Goal: Check status: Check status

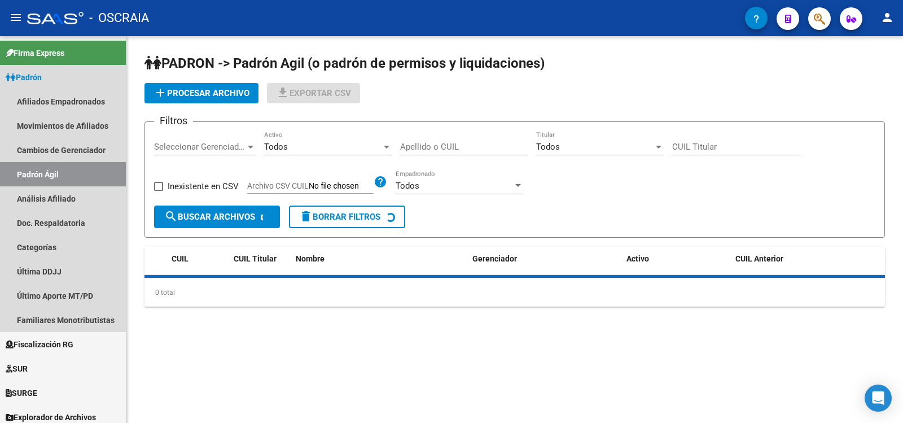
click at [37, 187] on link "Análisis Afiliado" at bounding box center [63, 198] width 126 height 24
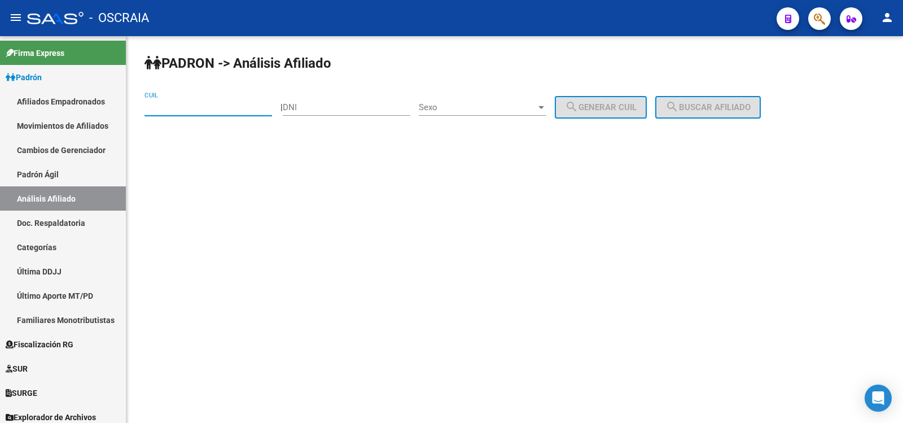
click at [189, 104] on input "CUIL" at bounding box center [208, 107] width 128 height 10
paste input "20-30860805-1"
type input "20-30860805-1"
click at [751, 111] on span "search Buscar afiliado" at bounding box center [707, 107] width 85 height 10
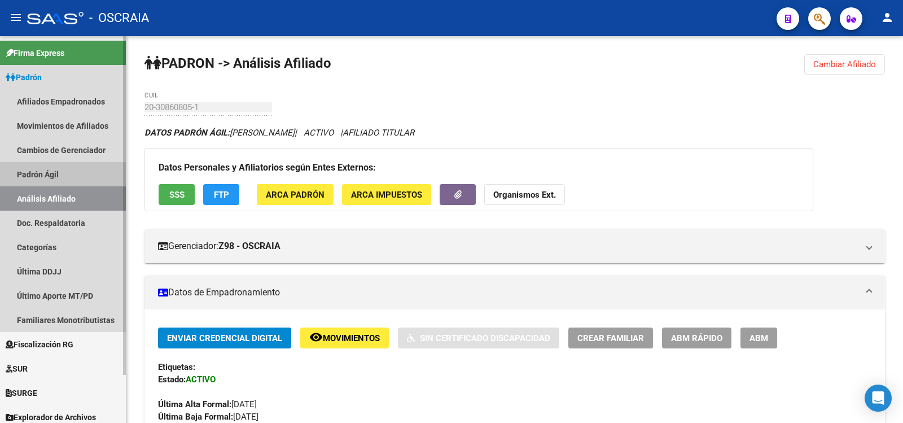
click at [60, 182] on link "Padrón Ágil" at bounding box center [63, 174] width 126 height 24
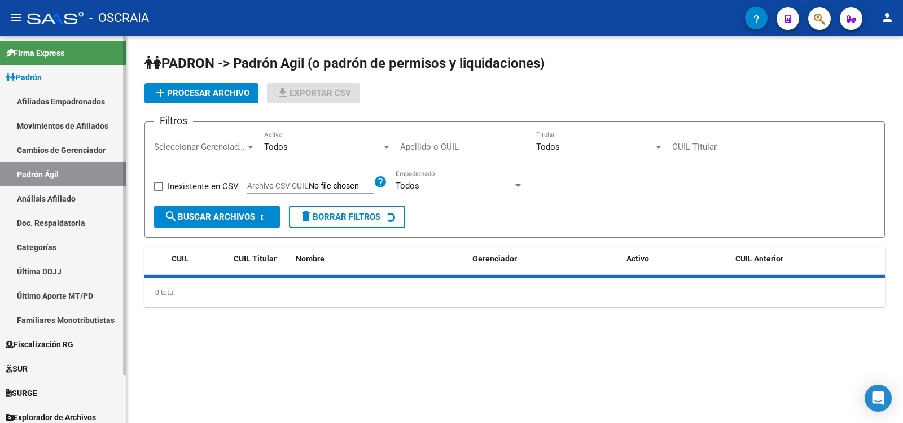
click at [69, 199] on link "Análisis Afiliado" at bounding box center [63, 198] width 126 height 24
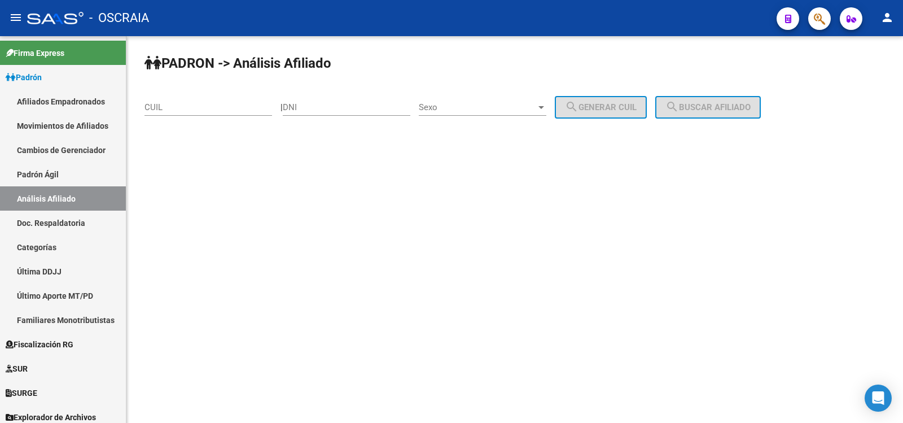
click at [201, 102] on div "CUIL" at bounding box center [208, 103] width 128 height 24
paste input "20-96158146-0"
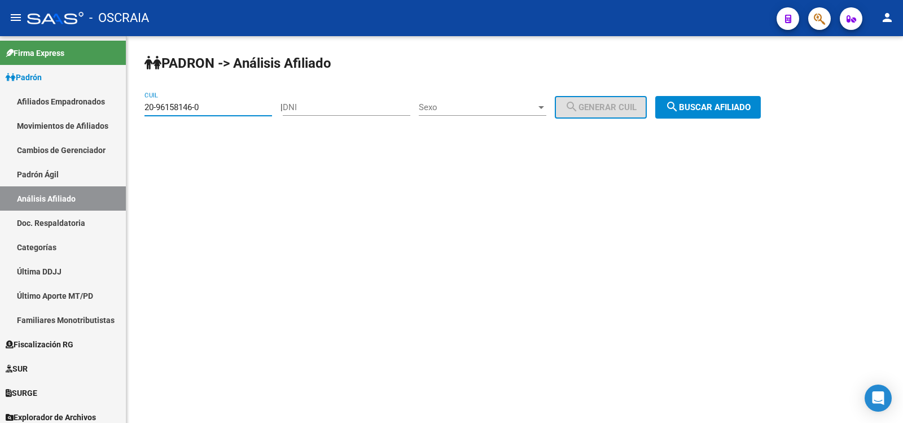
type input "20-96158146-0"
click at [704, 117] on button "search Buscar afiliado" at bounding box center [708, 107] width 106 height 23
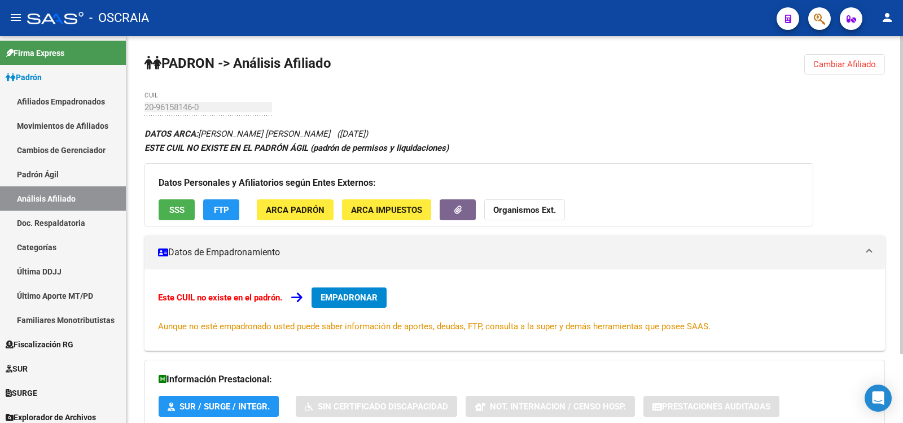
scroll to position [84, 0]
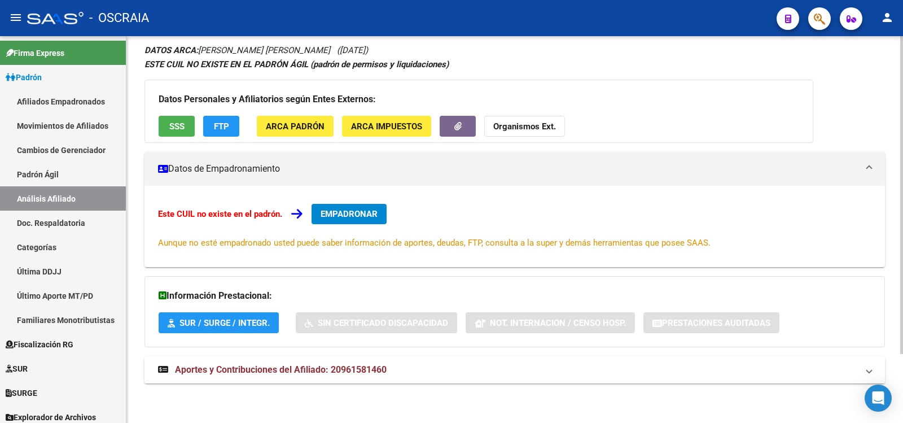
click at [328, 357] on mat-expansion-panel-header "Aportes y Contribuciones del Afiliado: 20961581460" at bounding box center [514, 369] width 740 height 27
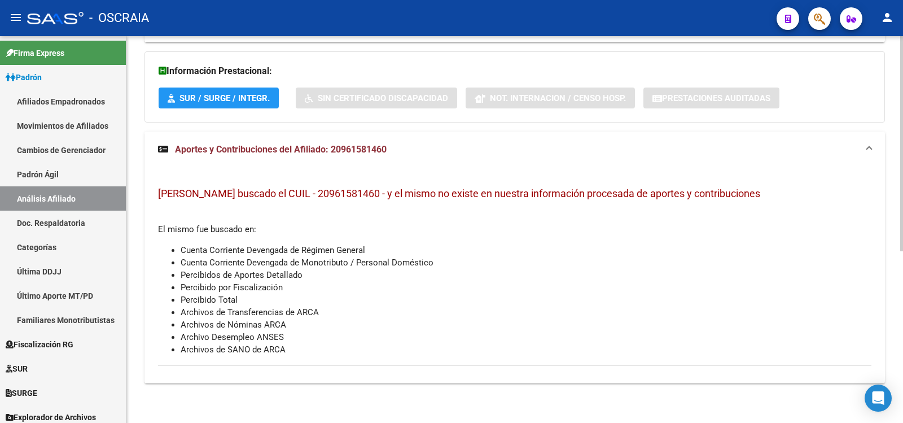
scroll to position [0, 0]
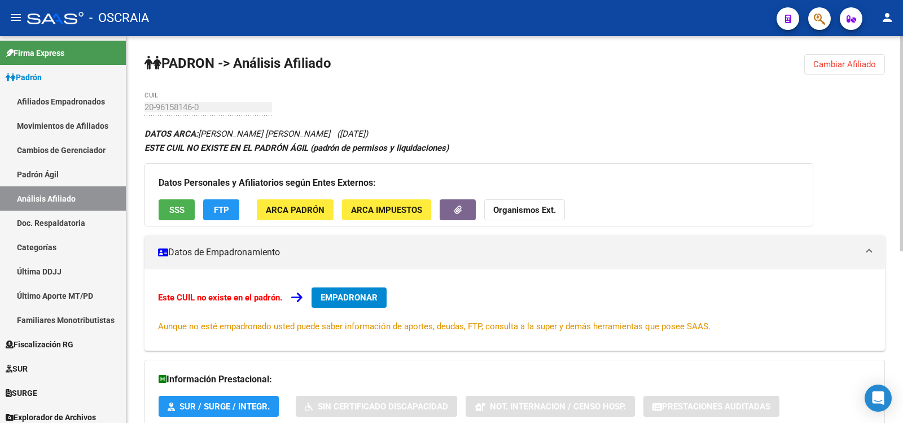
click at [140, 113] on div "PADRON -> Análisis Afiliado Cambiar Afiliado 20-96158146-0 CUIL DATOS ARCA: [PE…" at bounding box center [514, 383] width 777 height 695
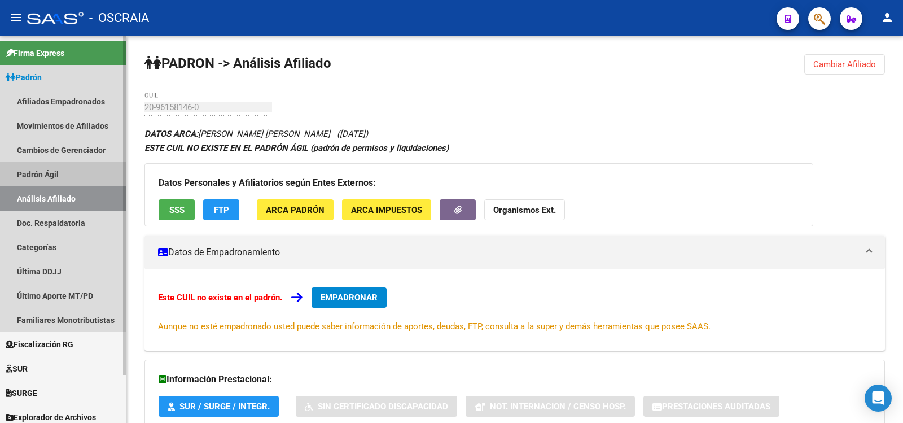
click at [69, 171] on link "Padrón Ágil" at bounding box center [63, 174] width 126 height 24
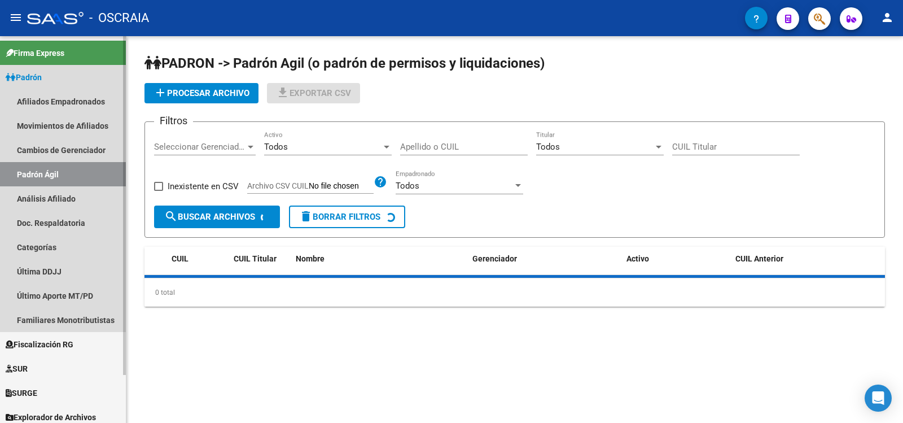
click at [69, 200] on link "Análisis Afiliado" at bounding box center [63, 198] width 126 height 24
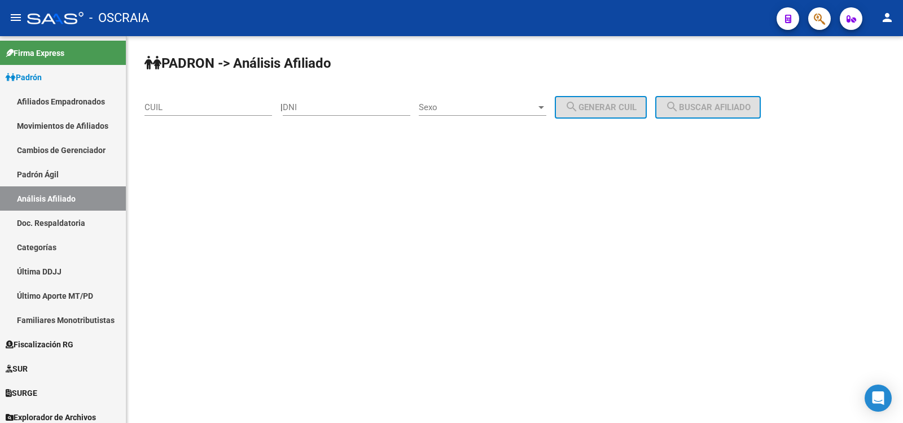
click at [234, 106] on input "CUIL" at bounding box center [208, 107] width 128 height 10
paste input "20-96143141-8"
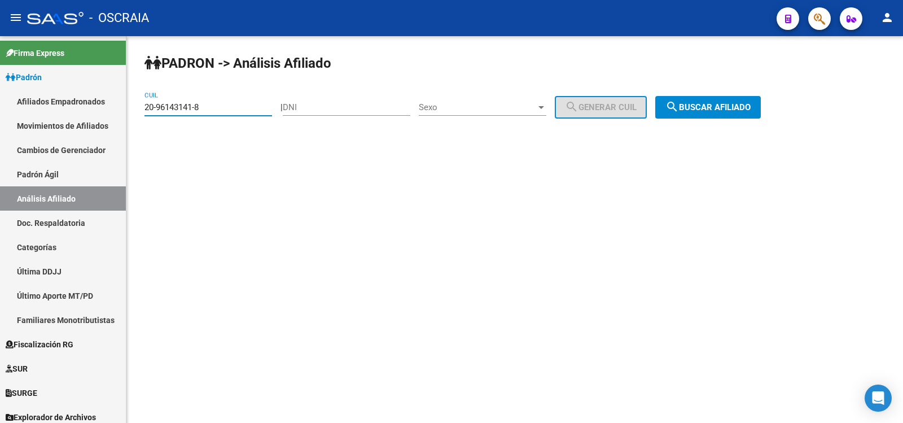
type input "20-96143141-8"
click at [707, 104] on span "search Buscar afiliado" at bounding box center [707, 107] width 85 height 10
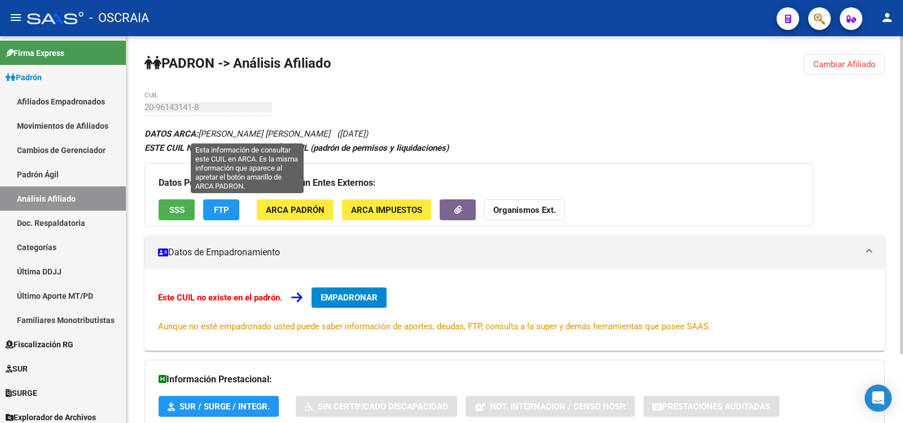
drag, startPoint x: 345, startPoint y: 134, endPoint x: 209, endPoint y: 122, distance: 136.5
click at [216, 133] on span "DATOS ARCA: [PERSON_NAME] [PERSON_NAME]" at bounding box center [237, 134] width 186 height 10
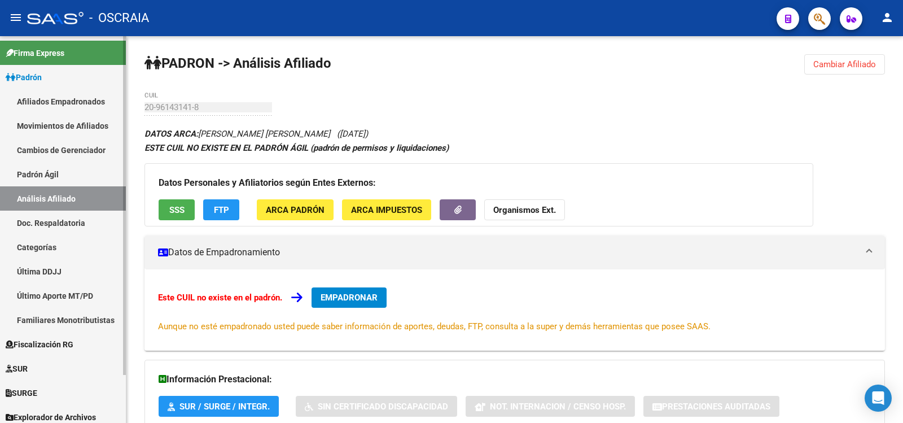
click at [64, 174] on link "Padrón Ágil" at bounding box center [63, 174] width 126 height 24
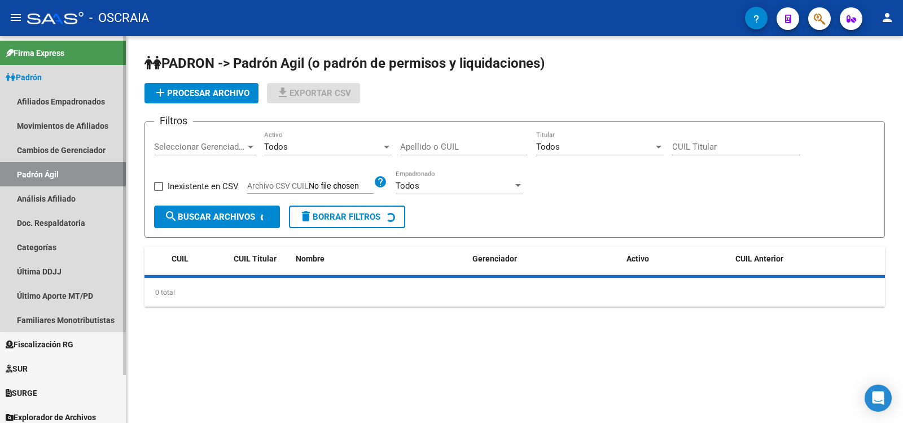
drag, startPoint x: 68, startPoint y: 195, endPoint x: 75, endPoint y: 192, distance: 7.1
click at [68, 195] on link "Análisis Afiliado" at bounding box center [63, 198] width 126 height 24
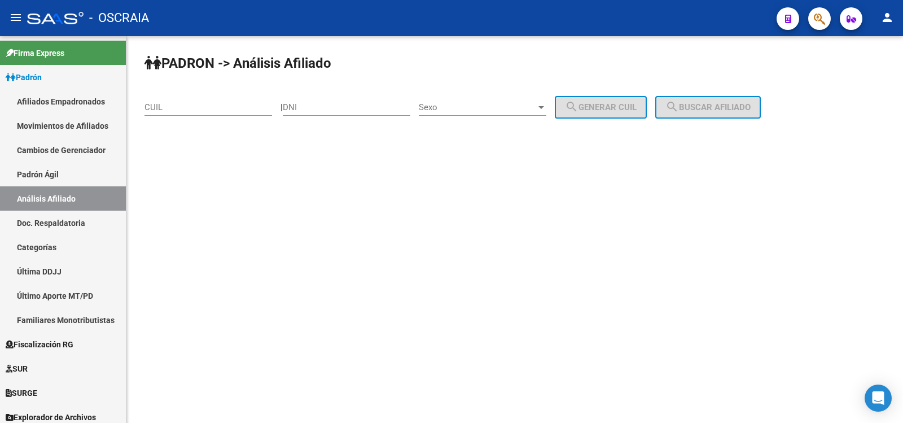
click at [210, 101] on div "CUIL" at bounding box center [208, 103] width 128 height 24
paste input "20-96158146-0"
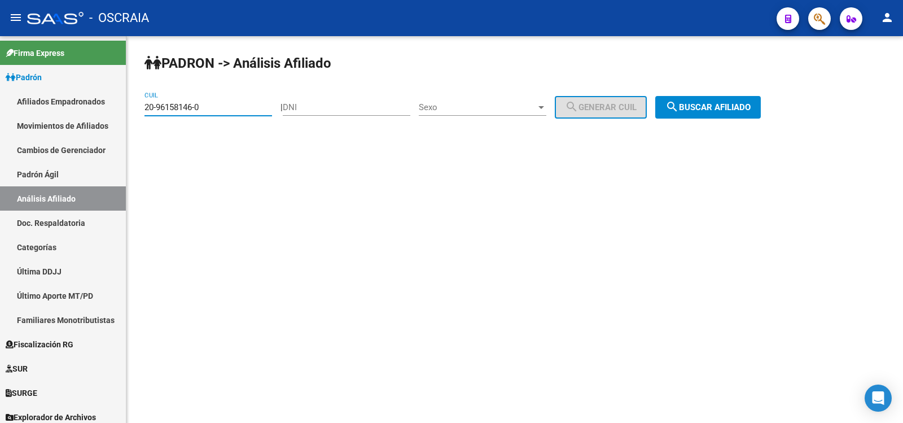
type input "20-96158146-0"
click at [729, 105] on span "search Buscar afiliado" at bounding box center [707, 107] width 85 height 10
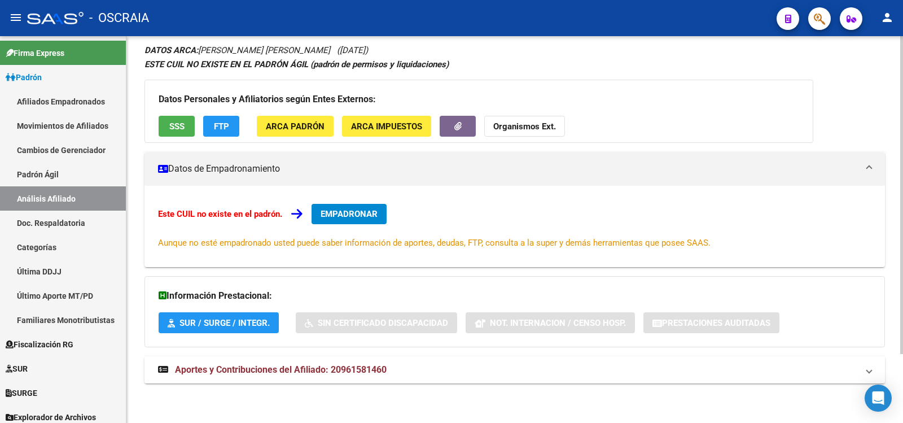
click at [369, 370] on span "Aportes y Contribuciones del Afiliado: 20961581460" at bounding box center [281, 369] width 212 height 11
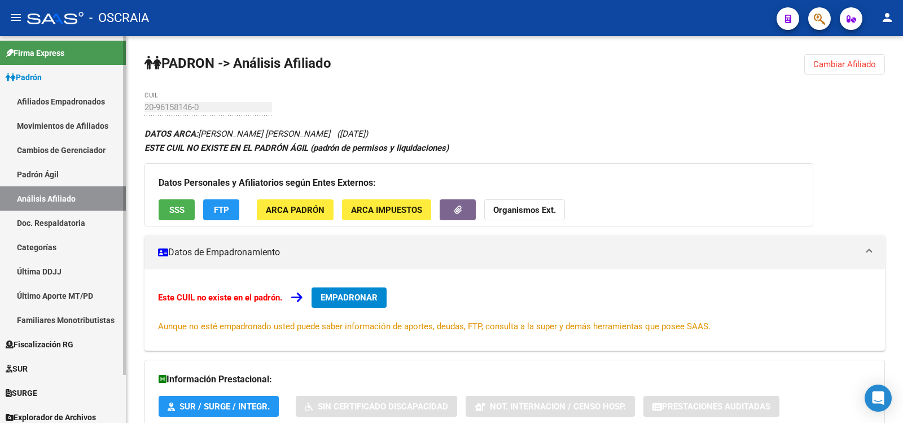
click at [81, 181] on link "Padrón Ágil" at bounding box center [63, 174] width 126 height 24
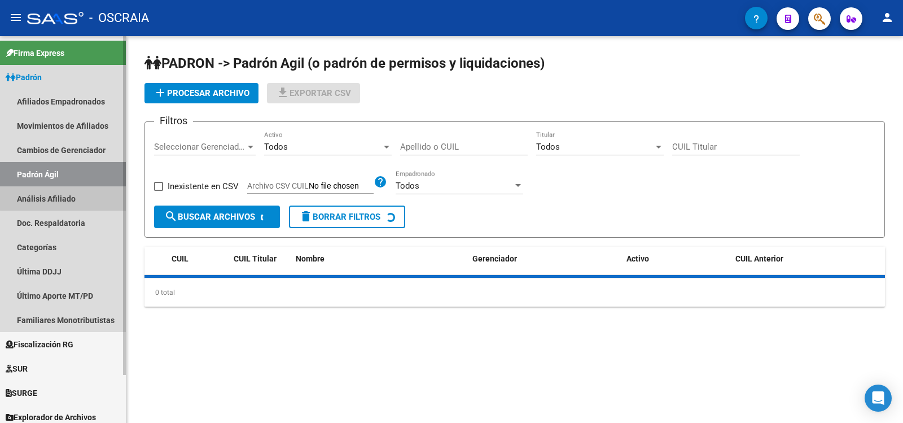
click at [82, 191] on link "Análisis Afiliado" at bounding box center [63, 198] width 126 height 24
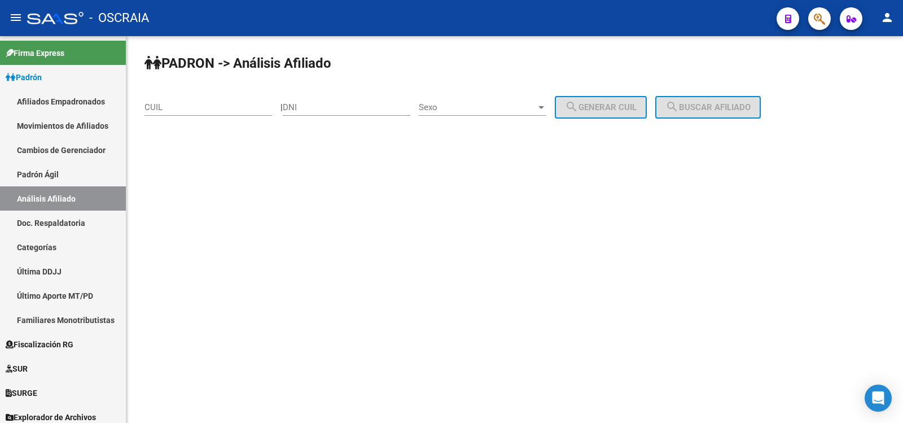
click at [192, 106] on input "CUIL" at bounding box center [208, 107] width 128 height 10
paste input "20-96143141-8"
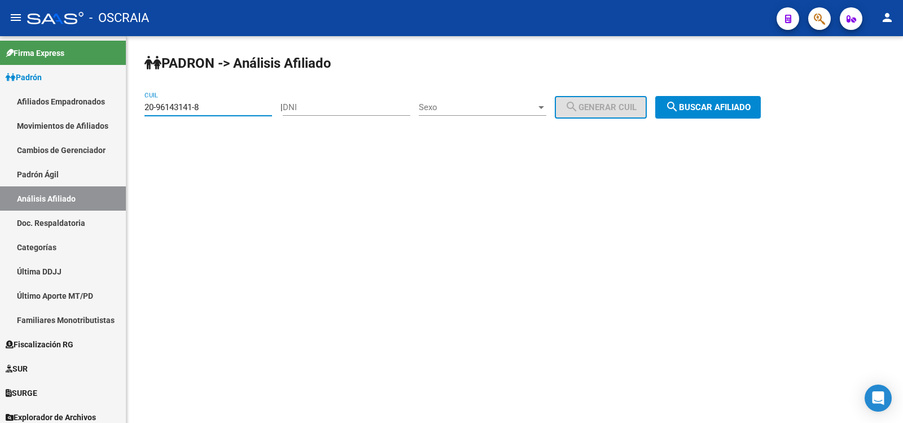
type input "20-96143141-8"
click at [695, 106] on span "search Buscar afiliado" at bounding box center [707, 107] width 85 height 10
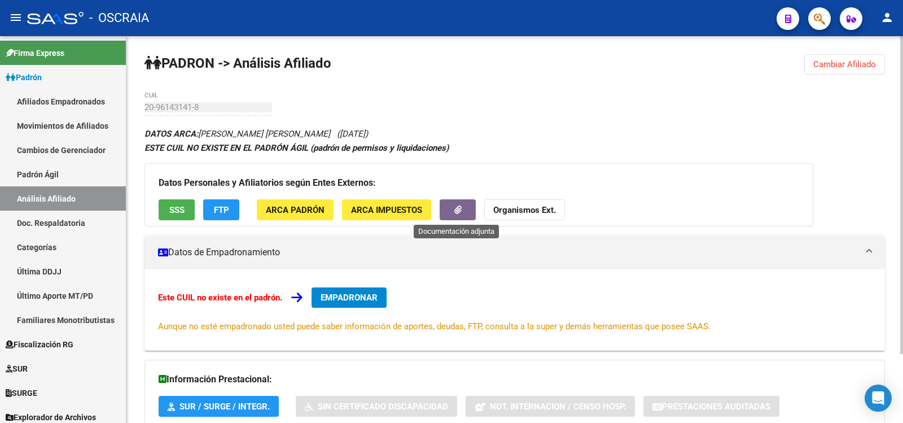
scroll to position [84, 0]
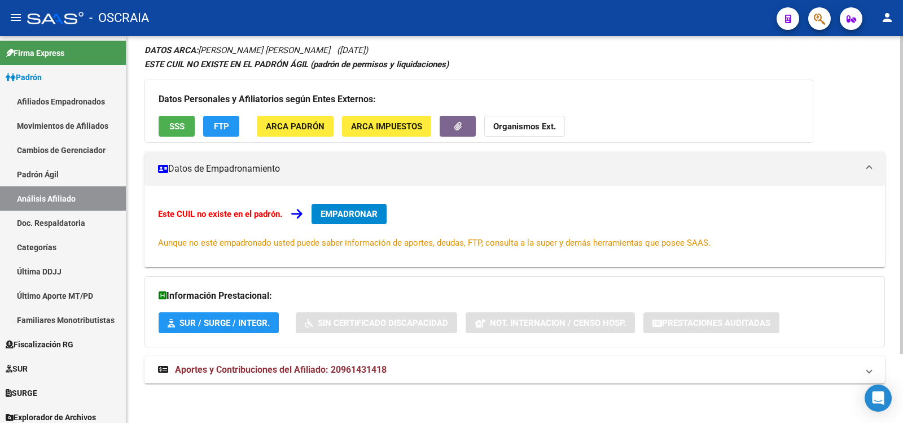
drag, startPoint x: 393, startPoint y: 367, endPoint x: 399, endPoint y: 349, distance: 19.5
click at [393, 367] on mat-panel-title "Aportes y Contribuciones del Afiliado: 20961431418" at bounding box center [508, 369] width 700 height 12
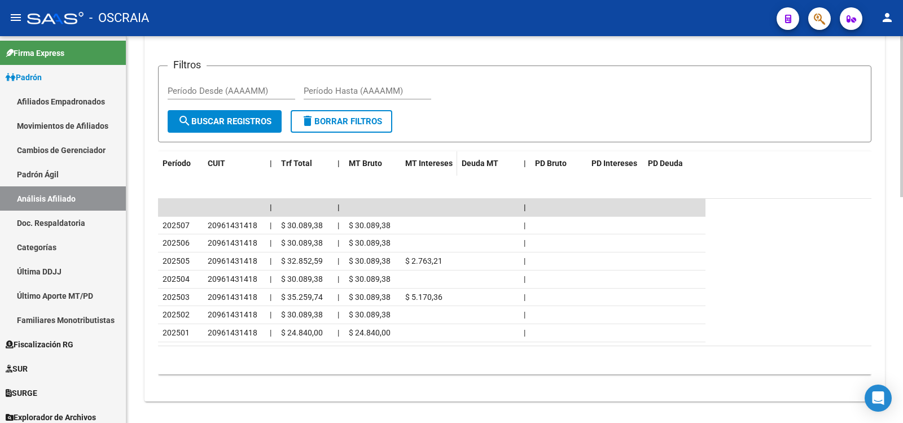
scroll to position [0, 0]
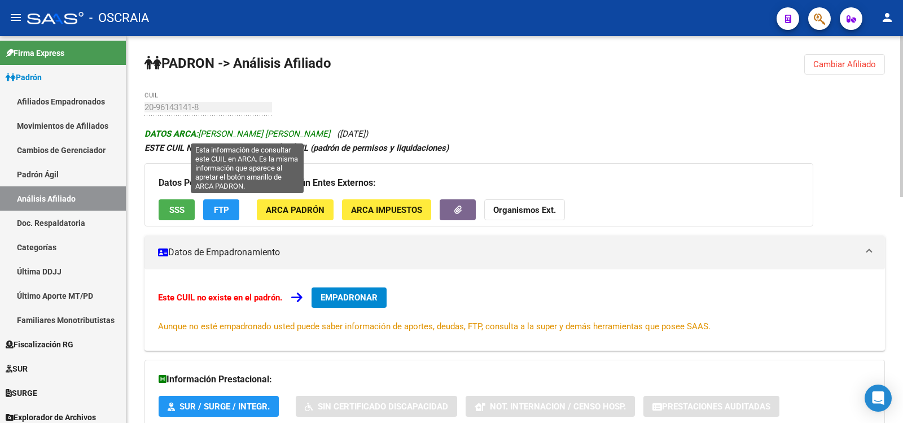
copy span "[PERSON_NAME] [PERSON_NAME]"
drag, startPoint x: 345, startPoint y: 133, endPoint x: 202, endPoint y: 134, distance: 143.4
click at [202, 134] on span "DATOS ARCA: [PERSON_NAME] [PERSON_NAME]" at bounding box center [237, 134] width 186 height 10
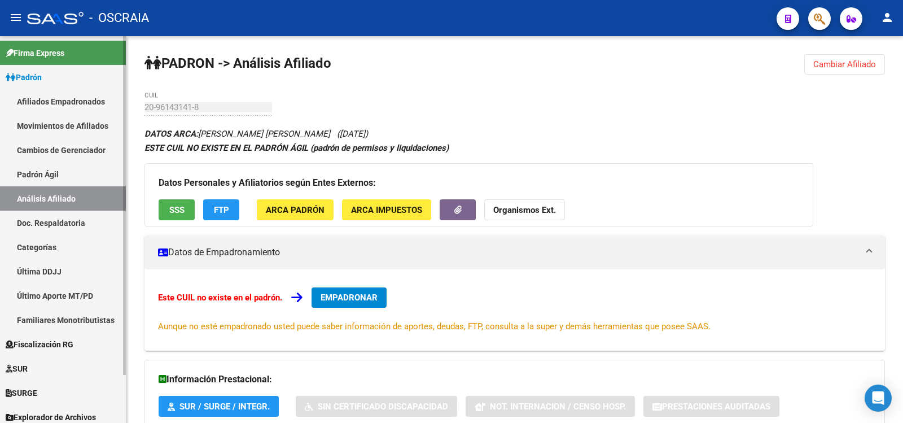
click at [55, 174] on link "Padrón Ágil" at bounding box center [63, 174] width 126 height 24
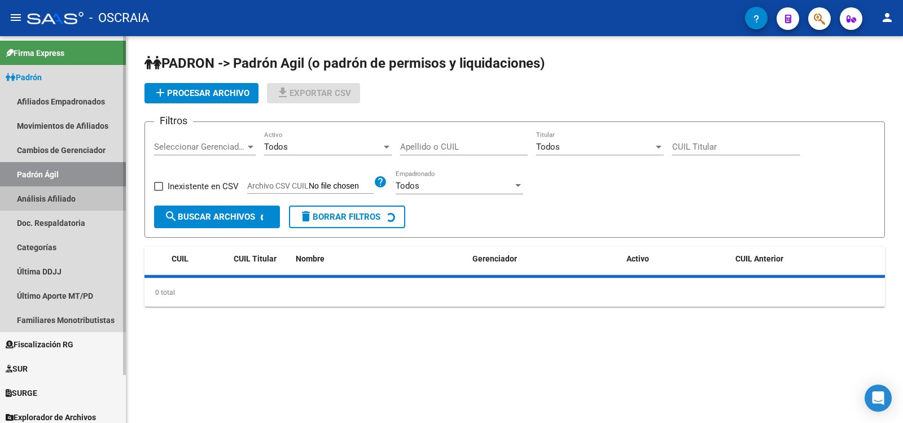
click at [69, 204] on link "Análisis Afiliado" at bounding box center [63, 198] width 126 height 24
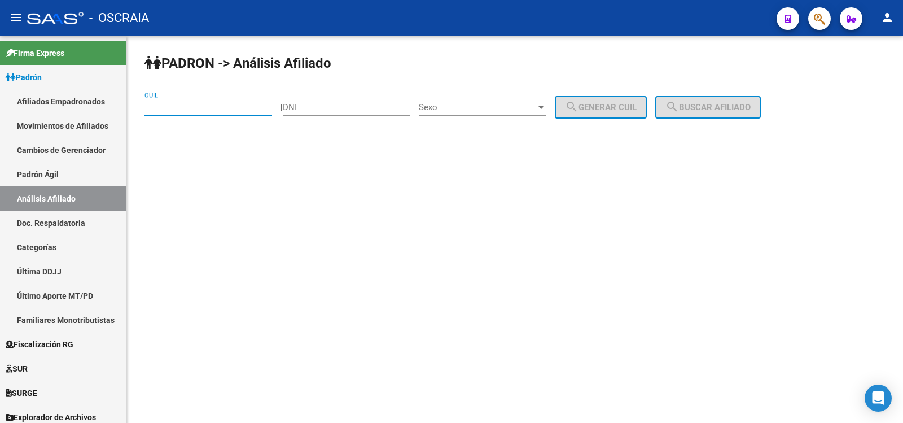
click at [190, 107] on input "CUIL" at bounding box center [208, 107] width 128 height 10
paste input "20-18120730-3"
type input "20-18120730-3"
click at [721, 108] on span "search Buscar afiliado" at bounding box center [707, 107] width 85 height 10
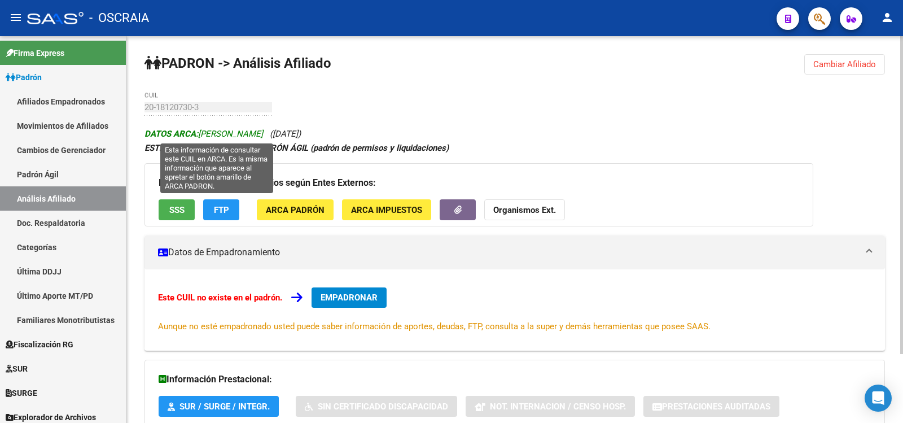
copy span "[PERSON_NAME]"
drag, startPoint x: 201, startPoint y: 134, endPoint x: 286, endPoint y: 132, distance: 85.2
click at [263, 132] on span "DATOS ARCA: [PERSON_NAME]" at bounding box center [203, 134] width 119 height 10
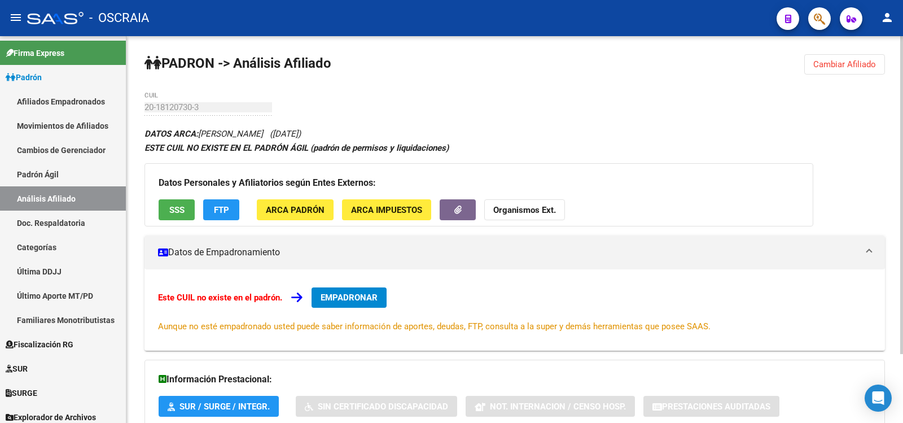
click at [301, 132] on span "([DATE])" at bounding box center [285, 134] width 31 height 10
click at [296, 136] on span "([DATE])" at bounding box center [285, 134] width 31 height 10
drag, startPoint x: 299, startPoint y: 136, endPoint x: 341, endPoint y: 135, distance: 42.3
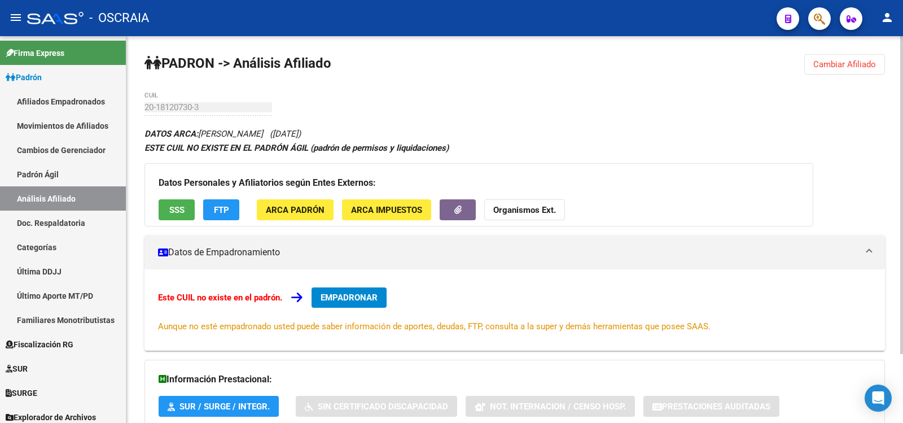
click at [301, 135] on span "([DATE])" at bounding box center [285, 134] width 31 height 10
click at [77, 187] on link "Análisis Afiliado" at bounding box center [63, 198] width 126 height 24
click at [81, 178] on link "Padrón Ágil" at bounding box center [63, 174] width 126 height 24
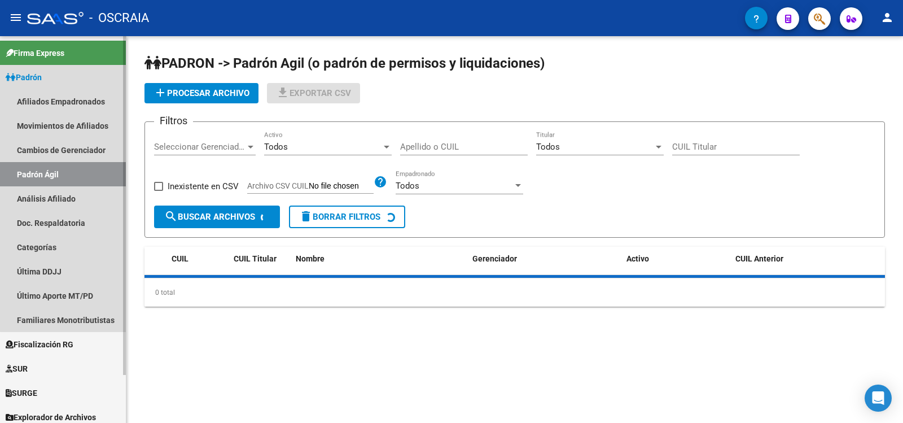
click at [82, 194] on link "Análisis Afiliado" at bounding box center [63, 198] width 126 height 24
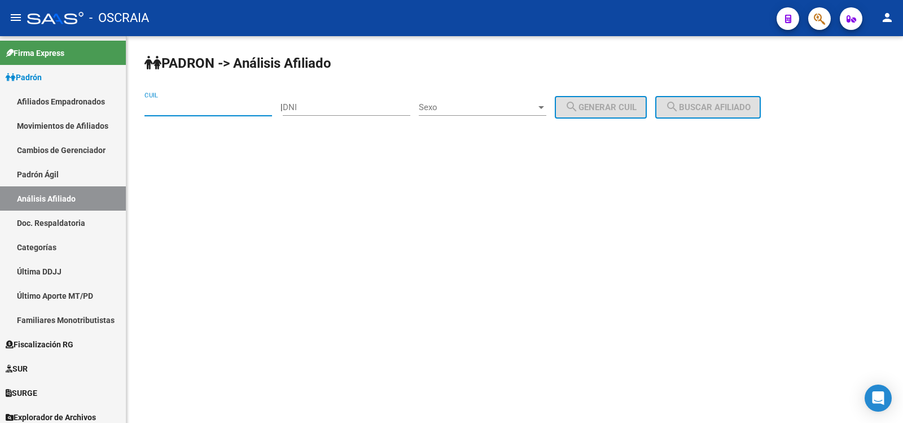
click at [195, 108] on input "CUIL" at bounding box center [208, 107] width 128 height 10
paste input "27-28364703-5"
type input "27-28364703-5"
click at [711, 116] on button "search Buscar afiliado" at bounding box center [708, 107] width 106 height 23
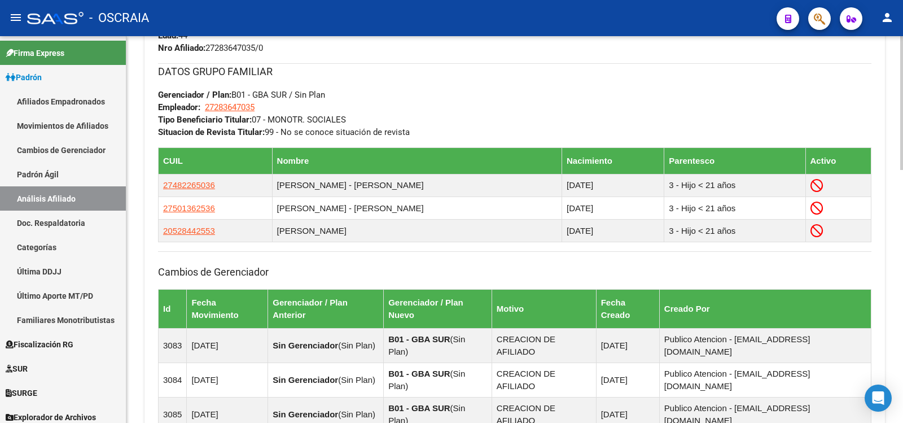
scroll to position [720, 0]
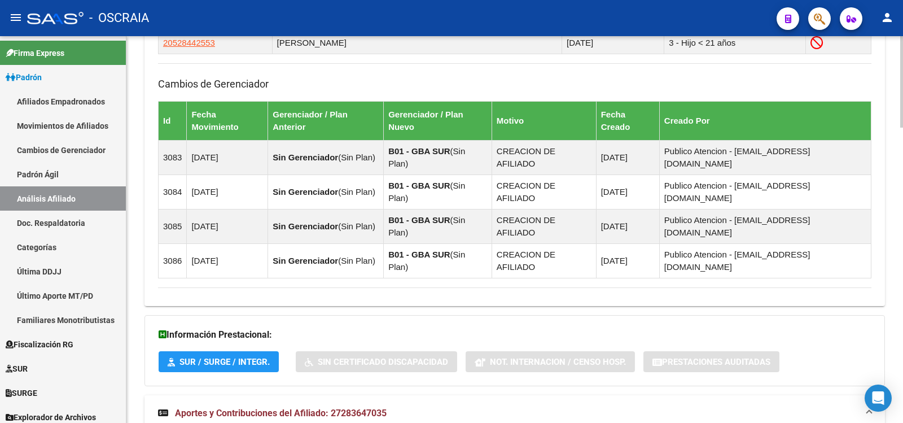
scroll to position [1243, 0]
